Goal: Find specific page/section: Find specific page/section

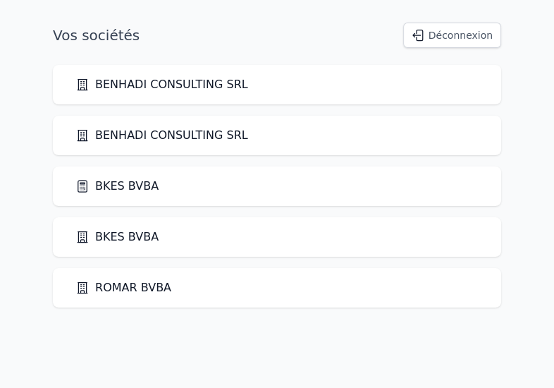
click at [126, 188] on link "BKES BVBA" at bounding box center [116, 186] width 83 height 17
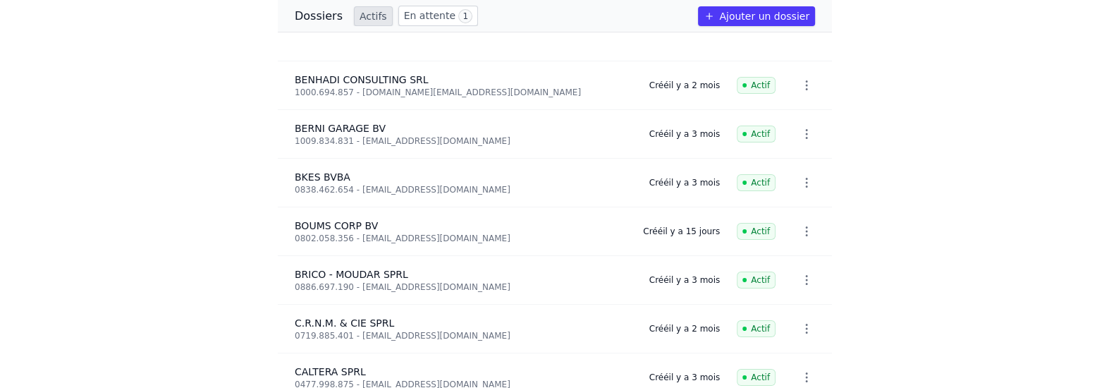
scroll to position [357, 0]
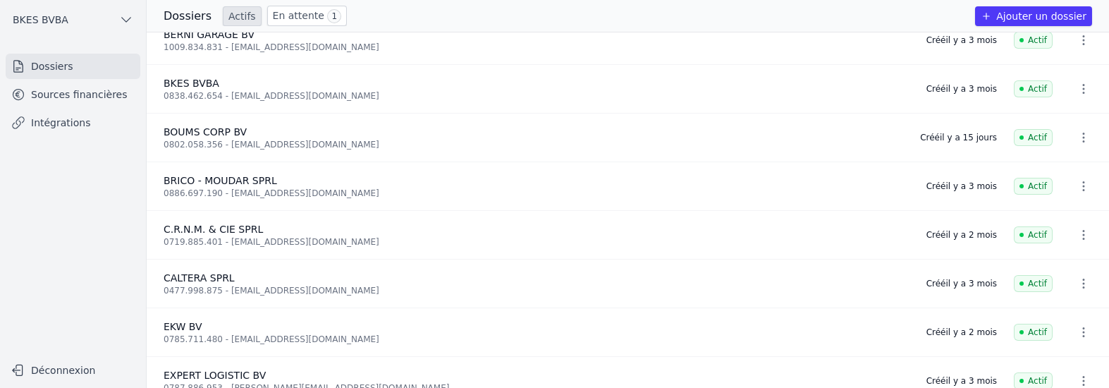
click at [85, 88] on link "Sources financières" at bounding box center [73, 94] width 135 height 25
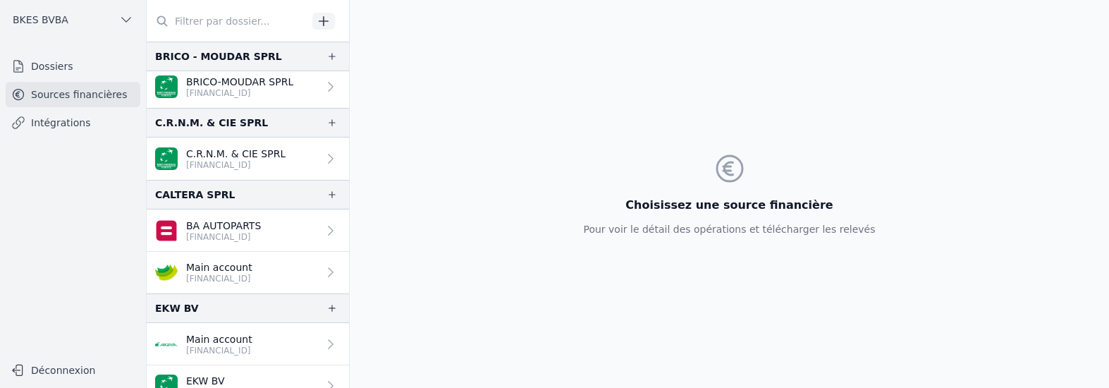
scroll to position [790, 0]
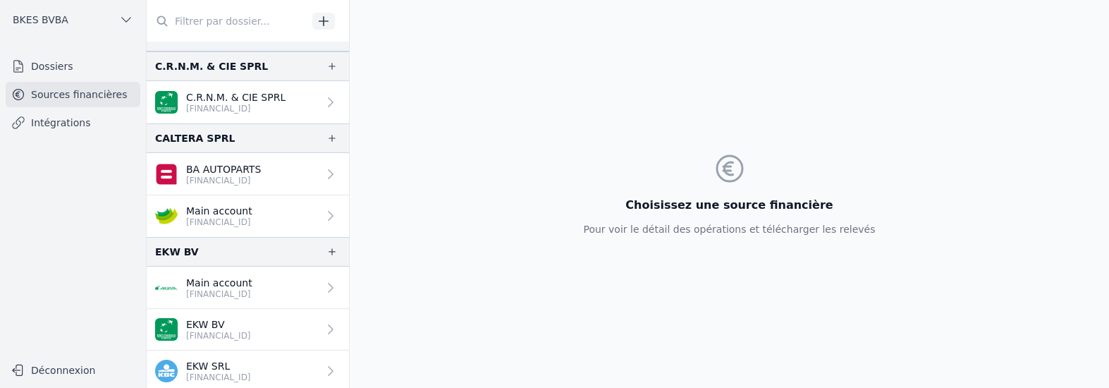
click at [223, 214] on p "Main account" at bounding box center [219, 211] width 66 height 14
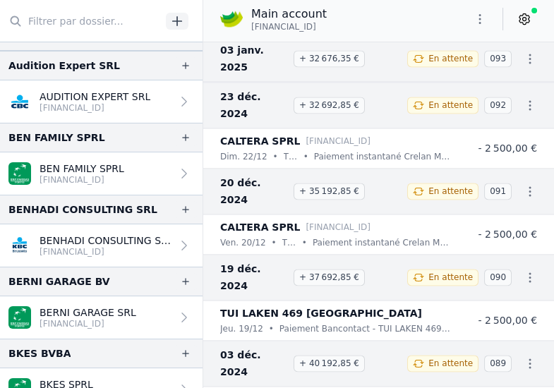
scroll to position [131, 0]
